Goal: Transaction & Acquisition: Purchase product/service

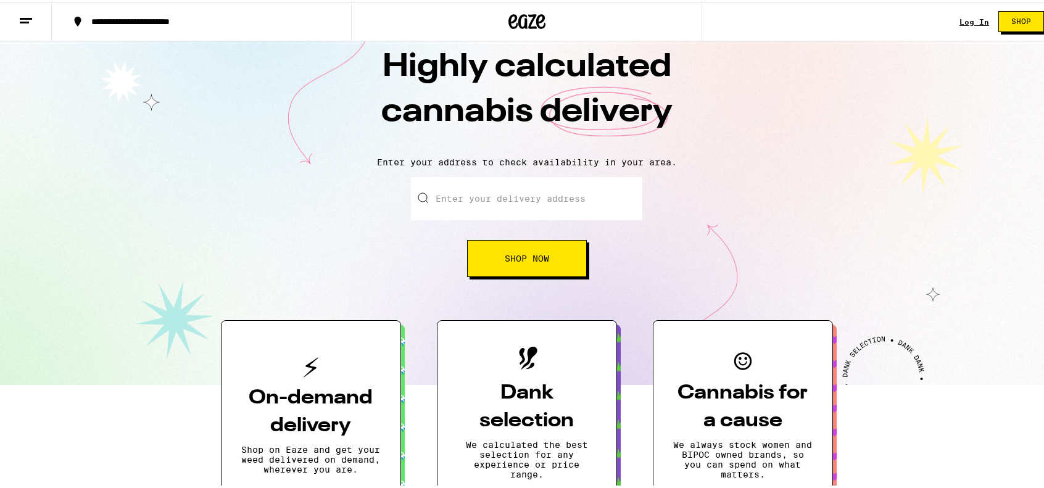
scroll to position [25, 0]
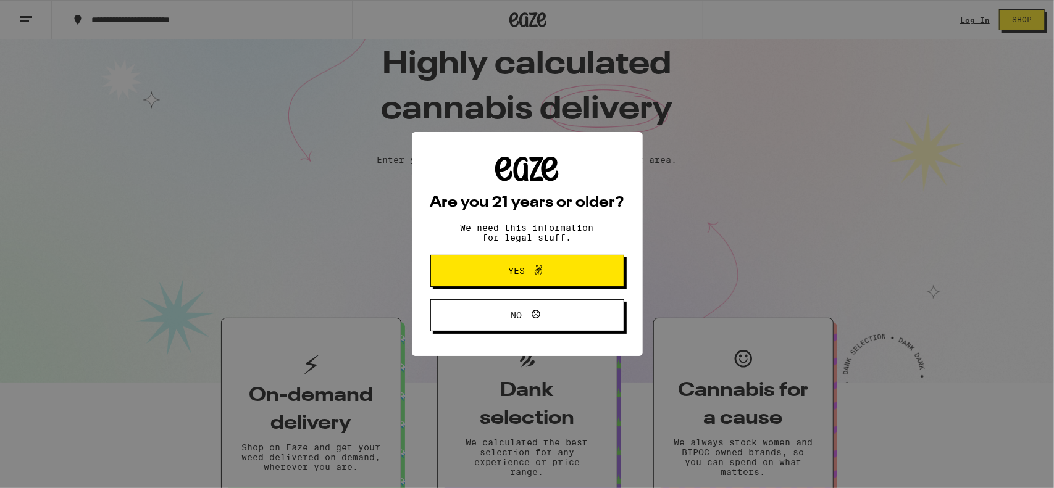
click at [504, 194] on div "Are you 21 years or older? We need this information for legal stuff. Yes No" at bounding box center [527, 244] width 194 height 175
click at [501, 285] on button "Yes" at bounding box center [527, 271] width 194 height 32
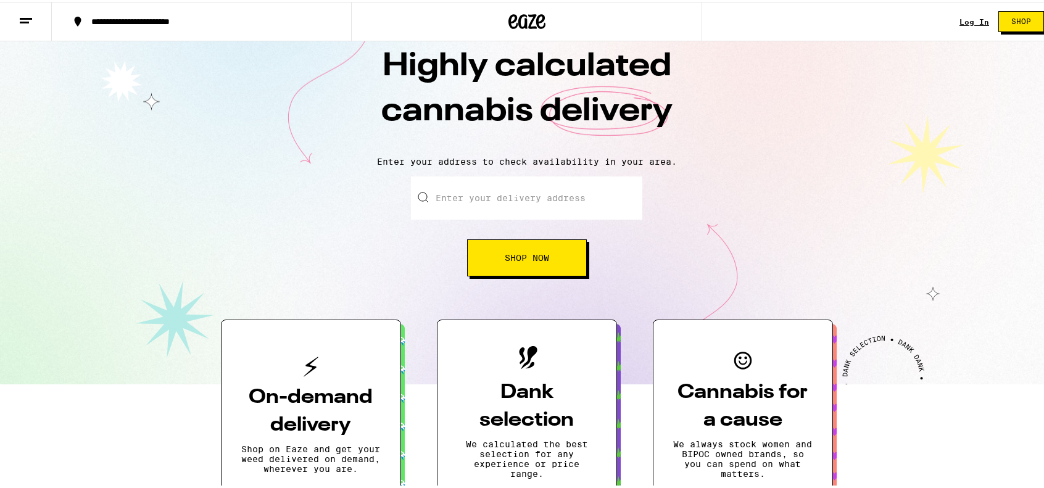
click at [489, 194] on input "Enter your delivery address" at bounding box center [526, 196] width 231 height 43
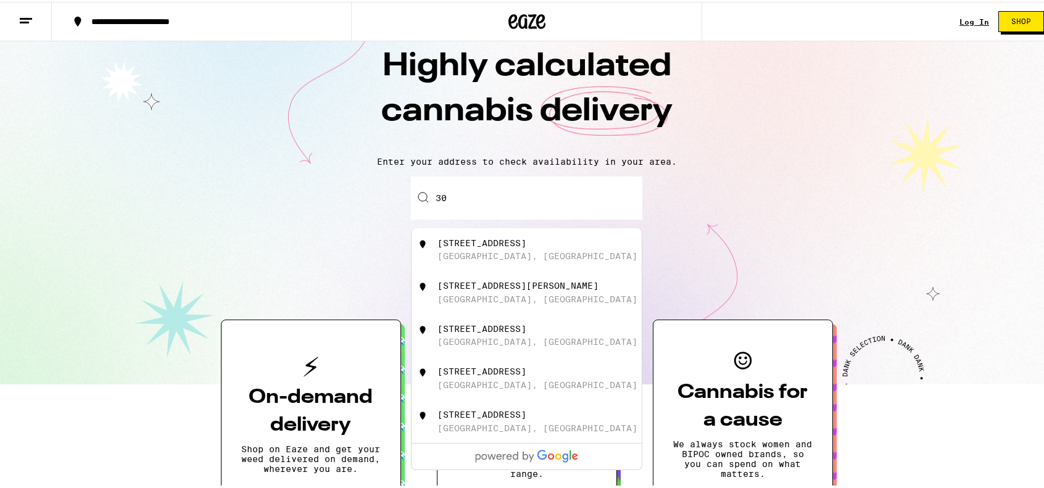
type input "3"
click at [472, 245] on div "100 Ambazar" at bounding box center [468, 241] width 61 height 10
type input "[STREET_ADDRESS]"
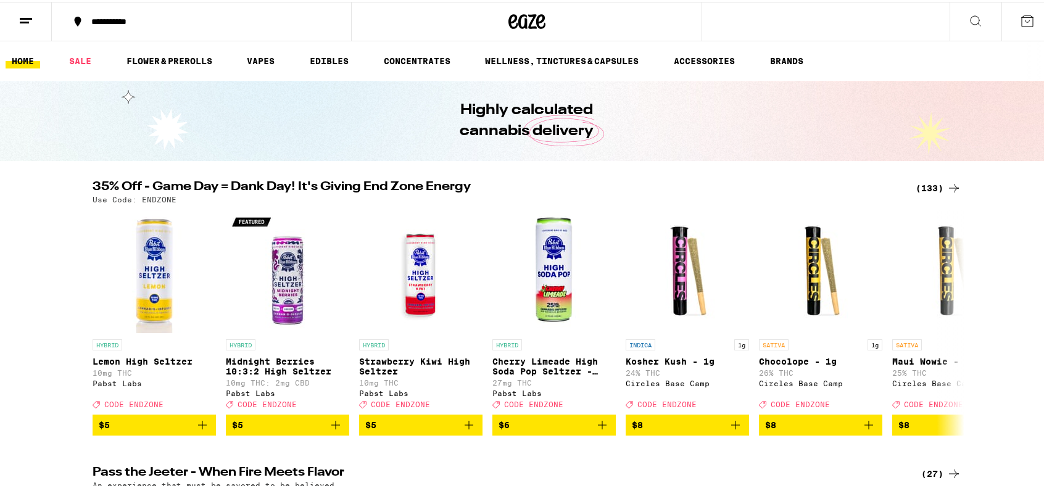
click at [83, 49] on ul "HOME SALE FLOWER & PREROLLS VAPES EDIBLES CONCENTRATES WELLNESS, TINCTURES & CA…" at bounding box center [527, 60] width 1054 height 40
click at [83, 56] on link "SALE" at bounding box center [80, 59] width 35 height 15
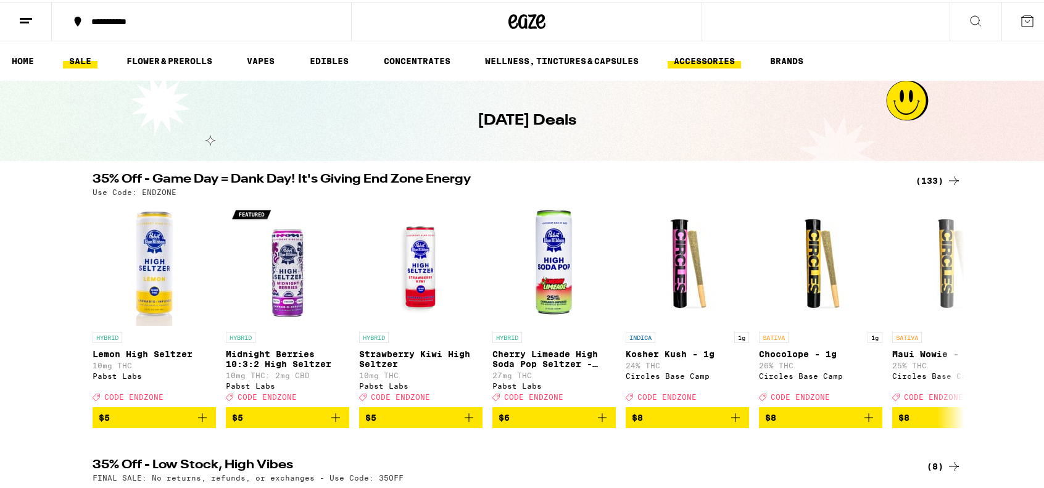
click at [717, 66] on link "ACCESSORIES" at bounding box center [704, 59] width 73 height 15
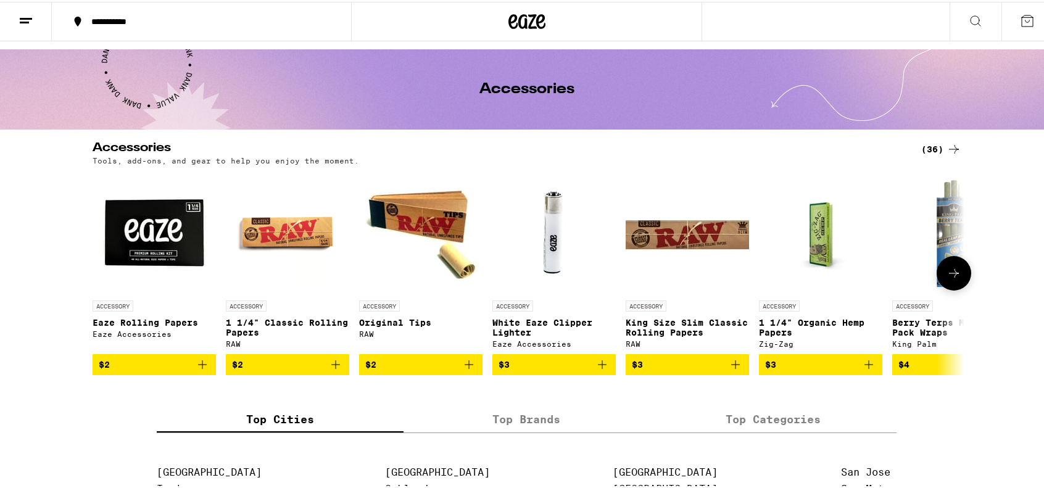
scroll to position [32, 0]
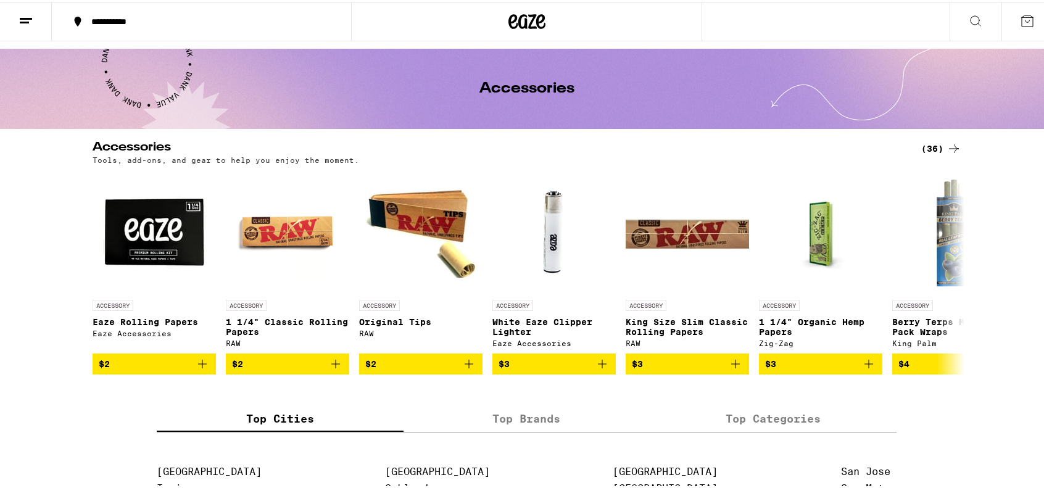
click at [947, 148] on icon at bounding box center [954, 146] width 15 height 15
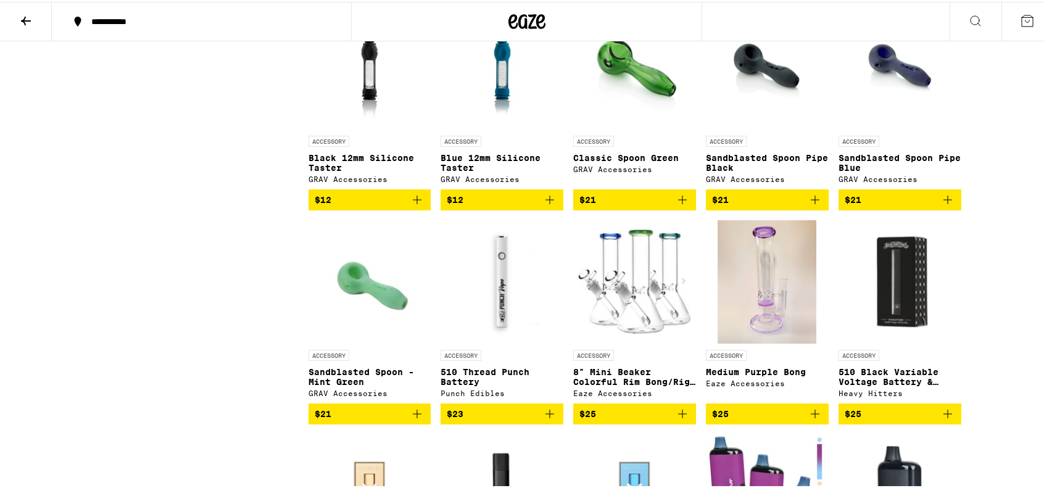
scroll to position [840, 0]
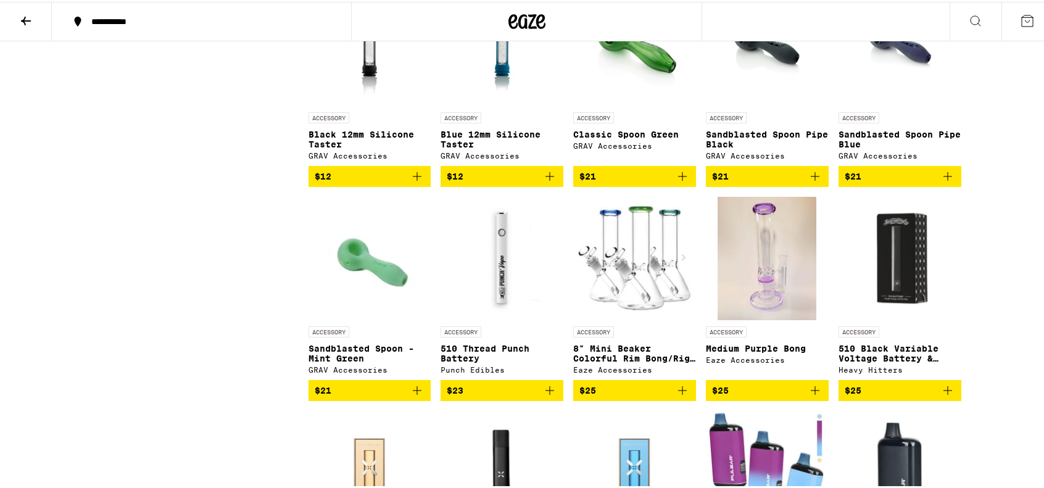
click at [712, 364] on div "ACCESSORY Medium Purple Bong Eaze Accessories" at bounding box center [767, 349] width 123 height 48
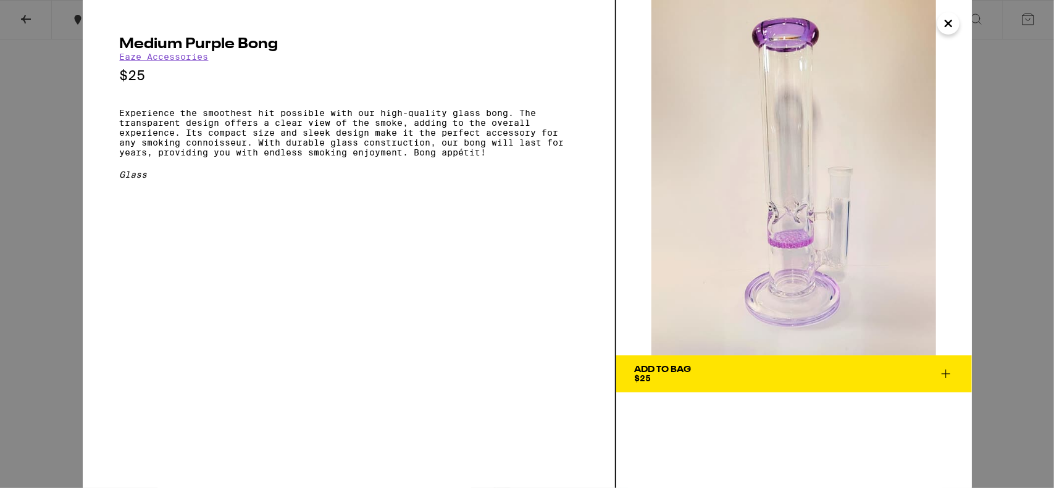
click at [946, 27] on icon "Close" at bounding box center [948, 23] width 15 height 19
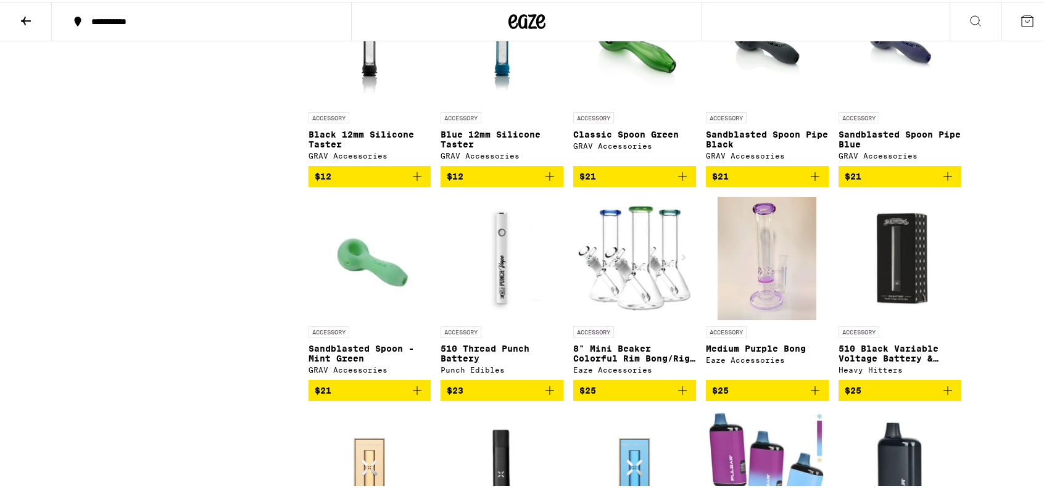
click at [646, 317] on img at bounding box center [634, 256] width 123 height 123
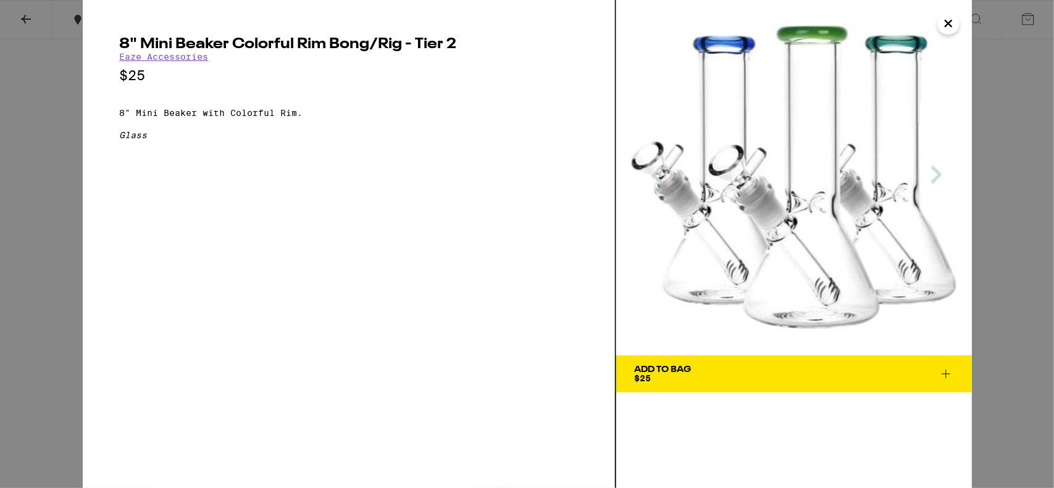
click at [950, 29] on icon "Close" at bounding box center [948, 23] width 15 height 19
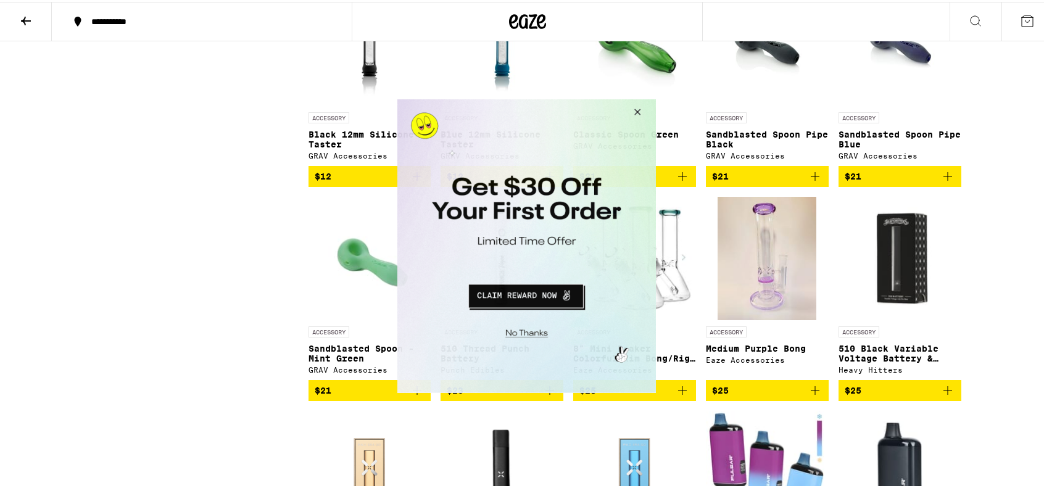
click at [636, 119] on button "Close Modal" at bounding box center [635, 114] width 33 height 30
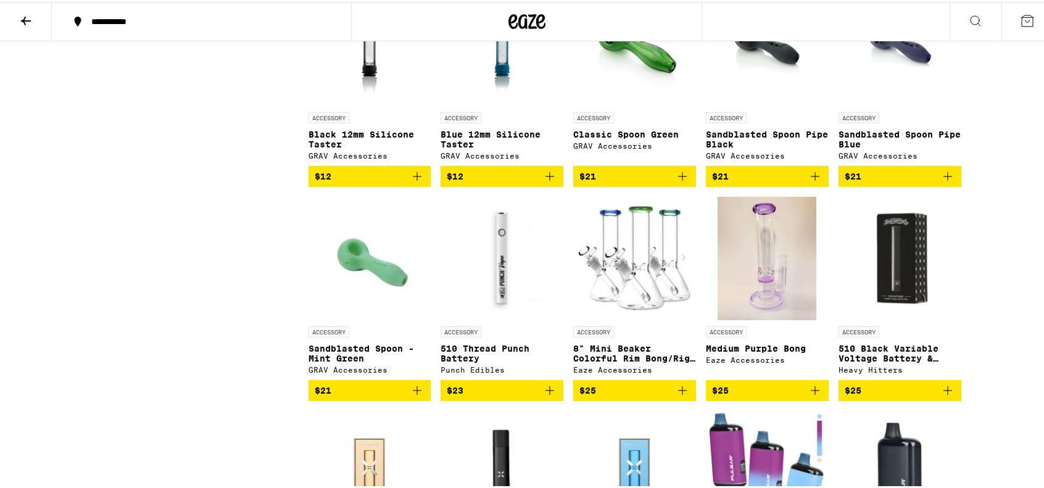
click at [653, 283] on img at bounding box center [634, 256] width 123 height 123
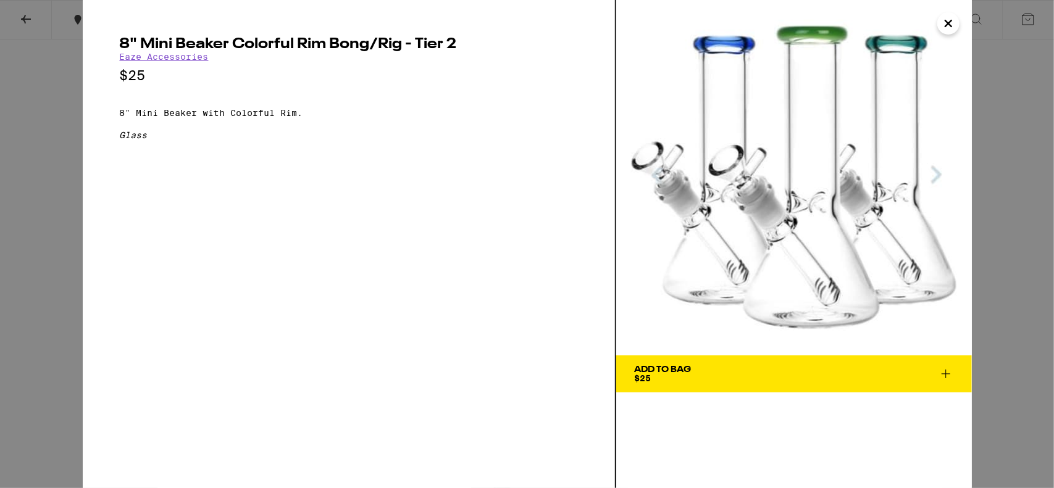
click at [952, 26] on icon "Close" at bounding box center [948, 23] width 15 height 19
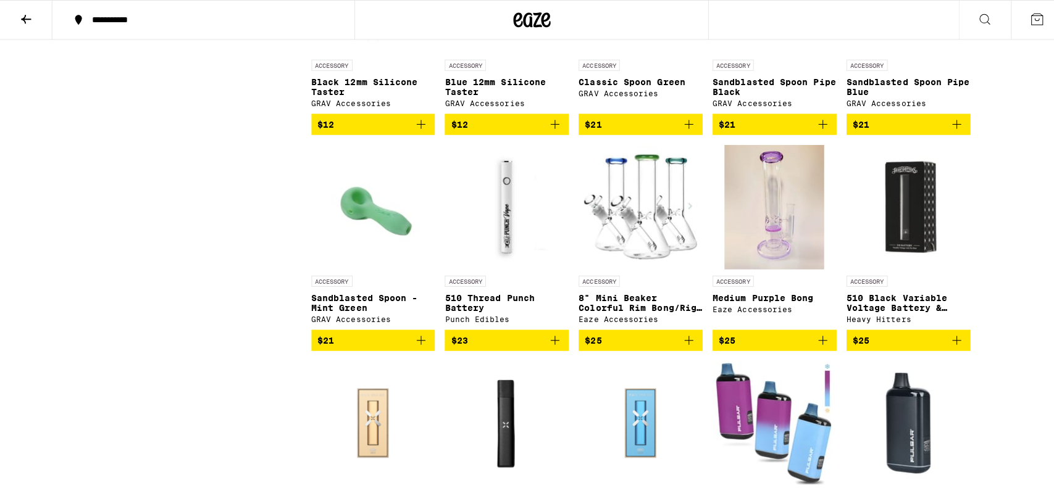
scroll to position [892, 0]
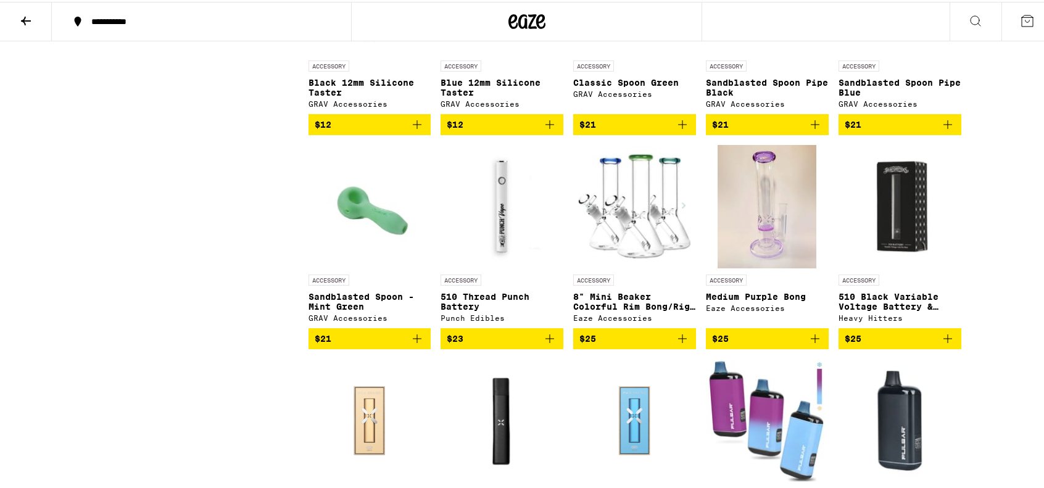
click at [775, 241] on img "Open page for Medium Purple Bong from Eaze Accessories" at bounding box center [767, 204] width 99 height 123
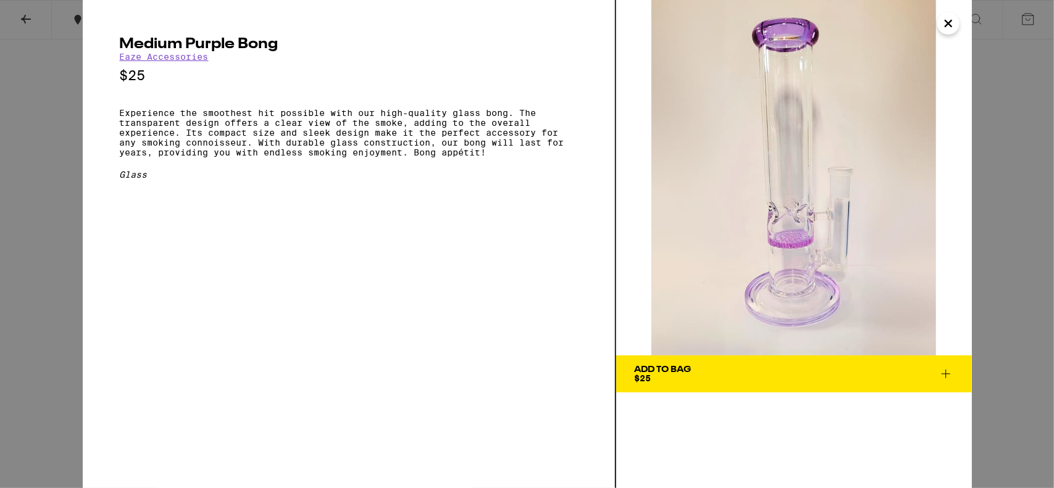
click at [952, 24] on icon "Close" at bounding box center [948, 23] width 15 height 19
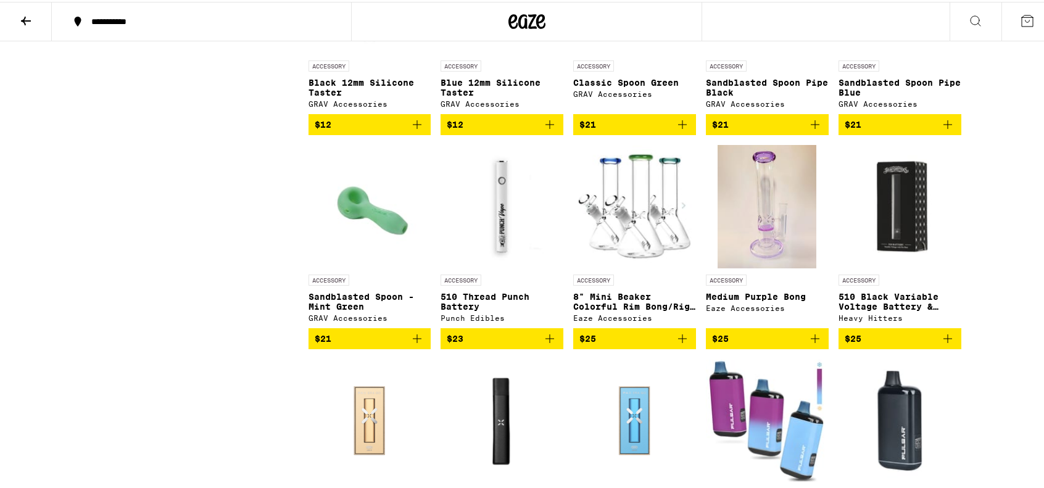
click at [633, 245] on img at bounding box center [634, 204] width 123 height 123
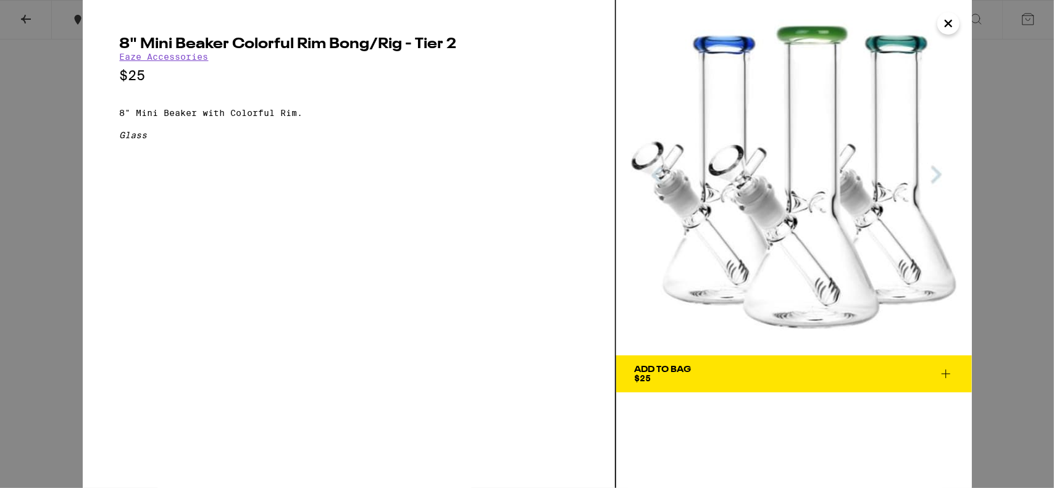
click at [943, 375] on icon at bounding box center [945, 374] width 15 height 15
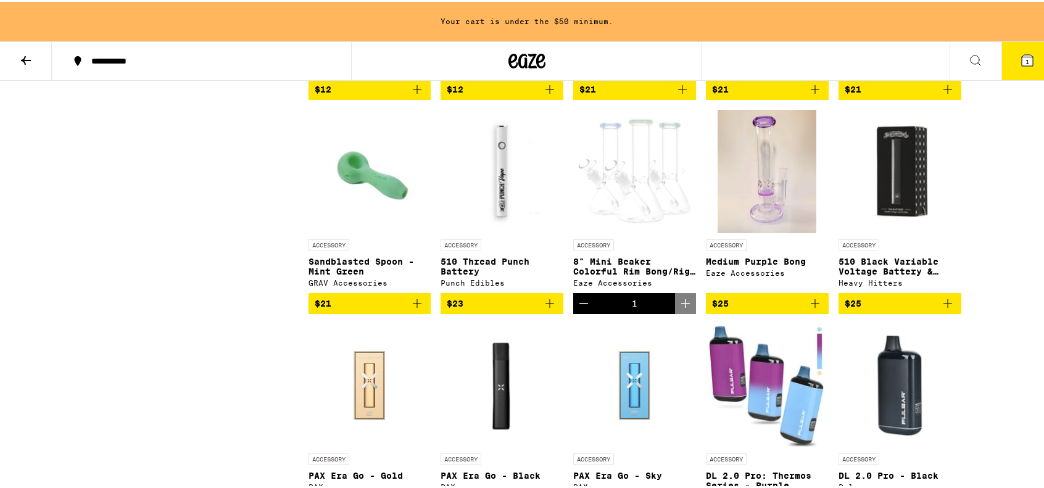
scroll to position [967, 0]
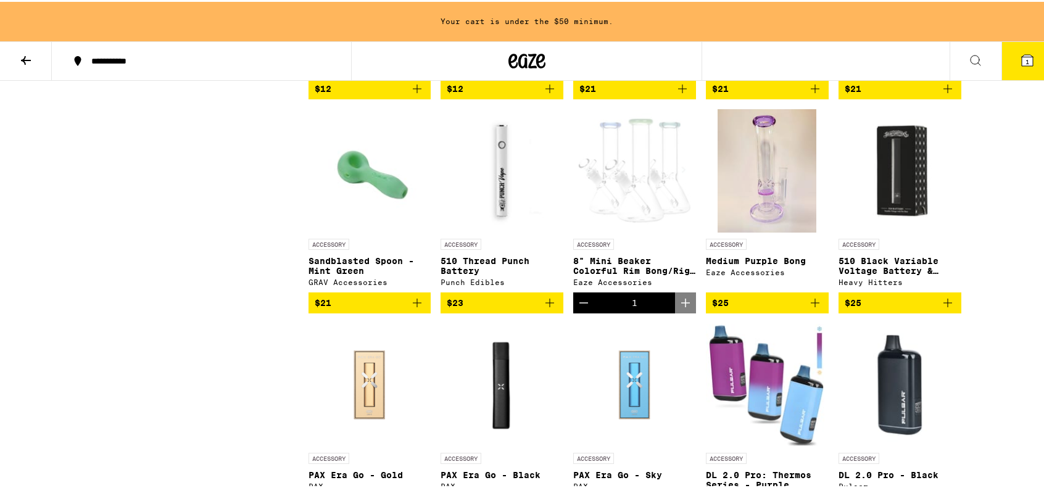
click at [580, 301] on icon "Decrement" at bounding box center [584, 301] width 9 height 0
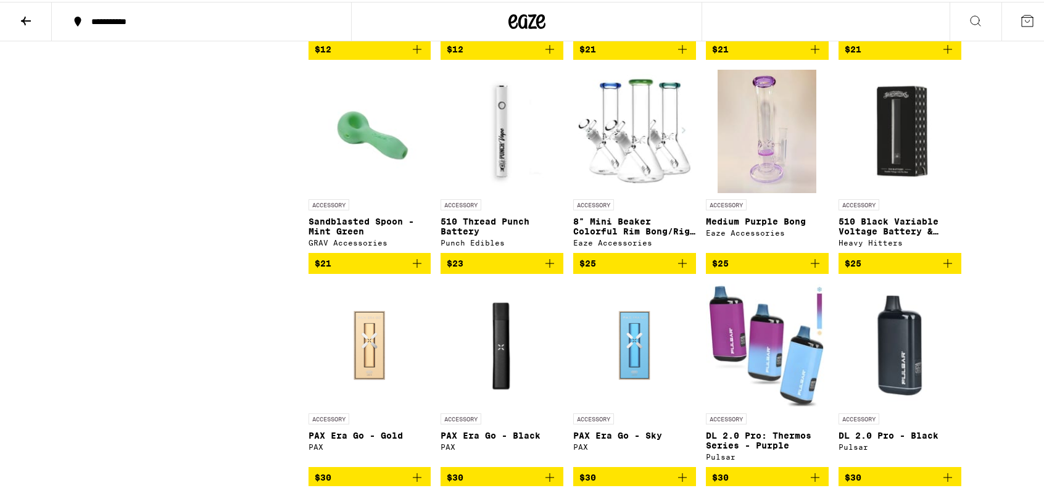
scroll to position [928, 0]
